Goal: Complete application form

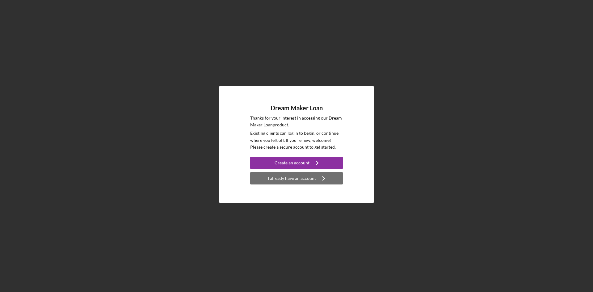
click at [314, 176] on div "I already have an account" at bounding box center [292, 178] width 48 height 12
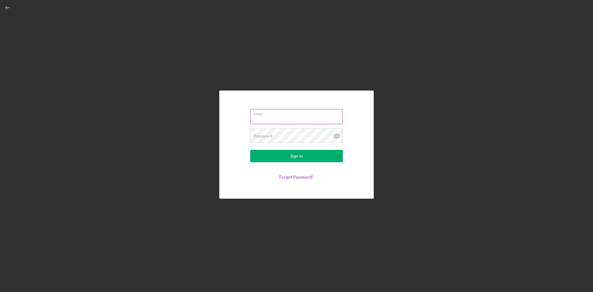
click at [273, 119] on input "Email" at bounding box center [296, 116] width 92 height 15
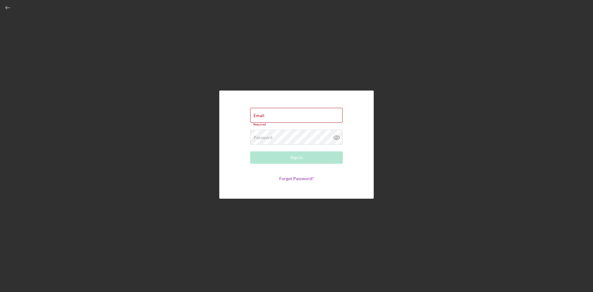
click at [386, 86] on div "Email Required Password Required Sign In Forgot Password?" at bounding box center [296, 144] width 587 height 289
click at [291, 117] on input "Email" at bounding box center [296, 115] width 92 height 15
click at [485, 115] on div "Email Required Password Required Sign In Forgot Password?" at bounding box center [296, 144] width 587 height 289
click at [275, 113] on div "Email Required" at bounding box center [296, 117] width 93 height 19
paste input "[URL][DOMAIN_NAME][DOMAIN_NAME]"
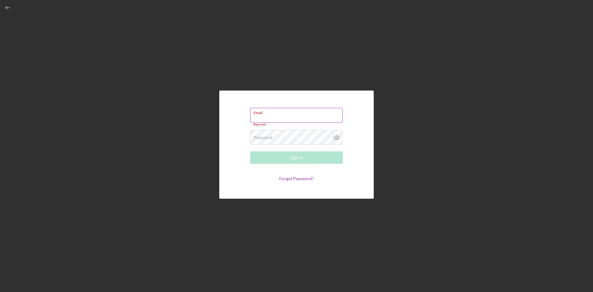
type input "[URL][DOMAIN_NAME][DOMAIN_NAME]"
click at [253, 117] on input "[URL][DOMAIN_NAME][DOMAIN_NAME]" at bounding box center [296, 115] width 92 height 15
drag, startPoint x: 253, startPoint y: 117, endPoint x: 357, endPoint y: 116, distance: 104.1
click at [357, 116] on form "Email [URL][DOMAIN_NAME][DOMAIN_NAME] Please enter a valid email address. Passw…" at bounding box center [297, 144] width 124 height 77
click at [283, 111] on label "Email" at bounding box center [298, 111] width 89 height 7
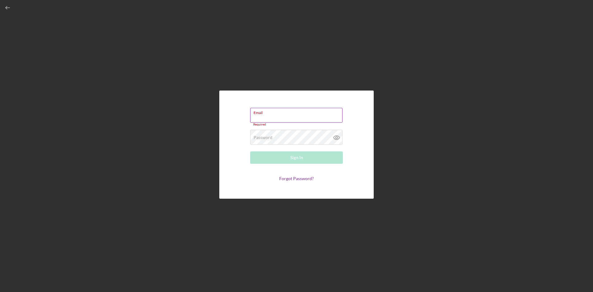
click at [283, 111] on input "Email" at bounding box center [296, 115] width 92 height 15
paste input "[URL][DOMAIN_NAME][DOMAIN_NAME]"
type input "h"
click at [285, 116] on input "Email" at bounding box center [296, 115] width 92 height 15
paste input "[URL][DOMAIN_NAME][DOMAIN_NAME]"
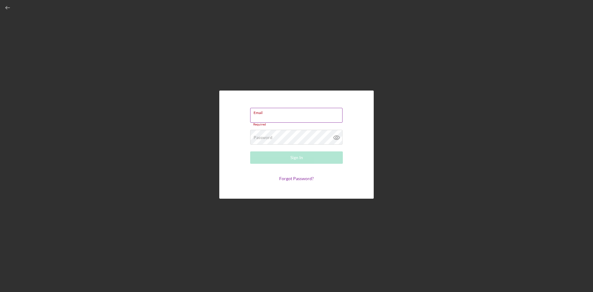
type input "[URL][DOMAIN_NAME][DOMAIN_NAME]"
drag, startPoint x: 253, startPoint y: 117, endPoint x: 374, endPoint y: 117, distance: 120.7
click at [374, 117] on div "Email [URL][DOMAIN_NAME][DOMAIN_NAME] Please enter a valid email address. Passw…" at bounding box center [296, 144] width 587 height 289
click at [443, 64] on div "Email Required Password Required Sign In Forgot Password?" at bounding box center [296, 144] width 587 height 289
click at [272, 119] on input "Email" at bounding box center [296, 115] width 92 height 15
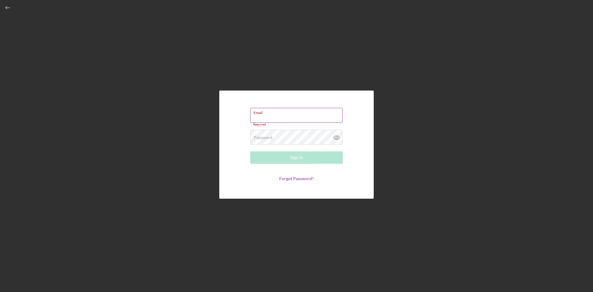
paste input "[URL][DOMAIN_NAME][DOMAIN_NAME]"
type input "h"
click at [285, 118] on input "Email" at bounding box center [296, 115] width 92 height 15
click at [278, 118] on input "Email" at bounding box center [296, 115] width 92 height 15
type input "[EMAIL_ADDRESS][DOMAIN_NAME]"
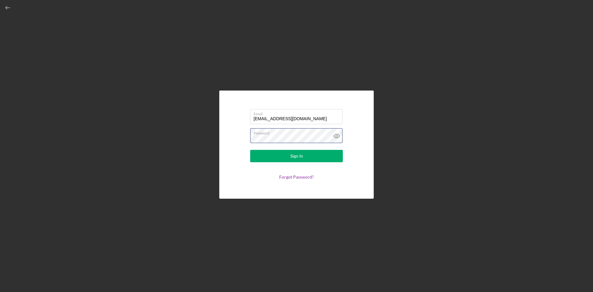
click at [177, 132] on div "Email [EMAIL_ADDRESS][DOMAIN_NAME] Password Sign In Forgot Password?" at bounding box center [296, 144] width 587 height 289
click at [337, 136] on icon at bounding box center [336, 135] width 15 height 15
click at [314, 160] on button "Sign In" at bounding box center [296, 156] width 93 height 12
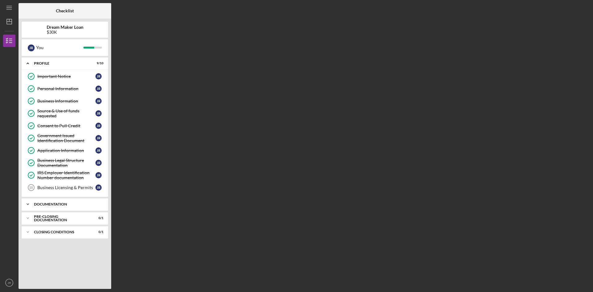
click at [25, 204] on icon "Icon/Expander" at bounding box center [28, 204] width 12 height 12
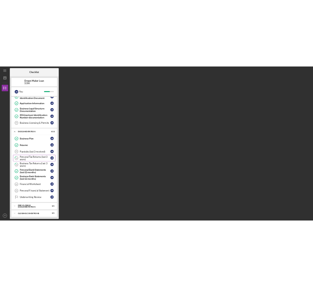
scroll to position [83, 0]
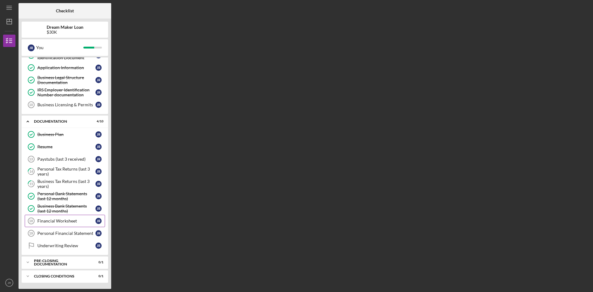
click at [58, 221] on div "Financial Worksheet" at bounding box center [66, 220] width 58 height 5
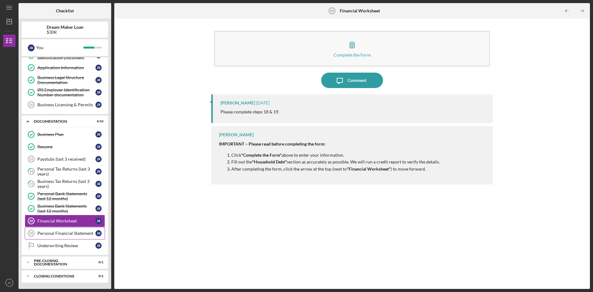
click at [66, 232] on div "Personal Financial Statement" at bounding box center [66, 233] width 58 height 5
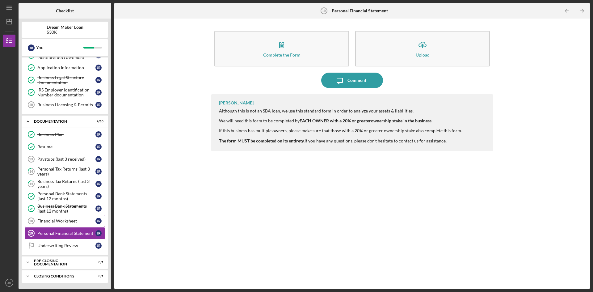
click at [67, 221] on div "Financial Worksheet" at bounding box center [66, 220] width 58 height 5
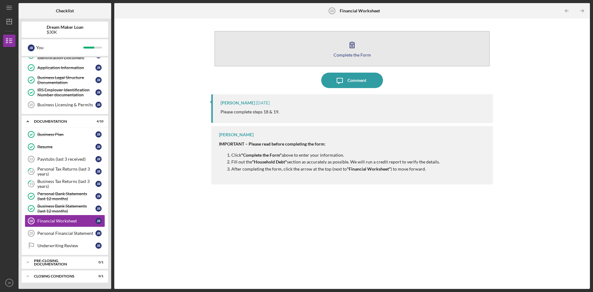
click at [357, 53] on div "Complete the Form" at bounding box center [352, 54] width 37 height 5
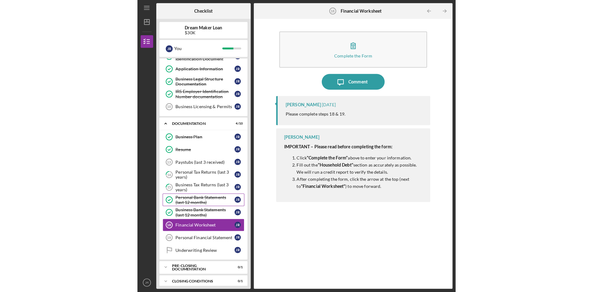
scroll to position [88, 0]
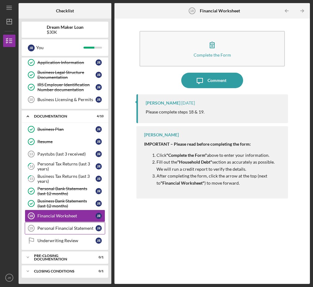
click at [52, 229] on div "Personal Financial Statement" at bounding box center [66, 227] width 58 height 5
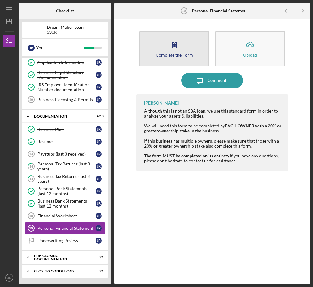
click at [174, 48] on icon "button" at bounding box center [174, 45] width 4 height 6
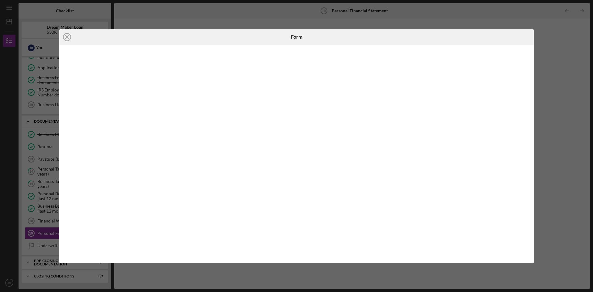
scroll to position [83, 0]
